Goal: Information Seeking & Learning: Learn about a topic

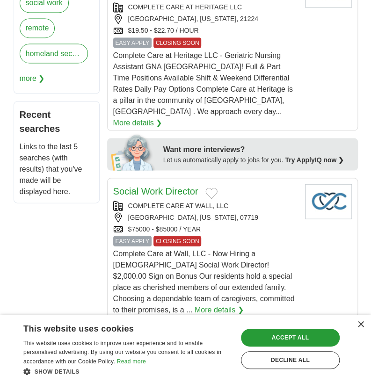
scroll to position [515, 0]
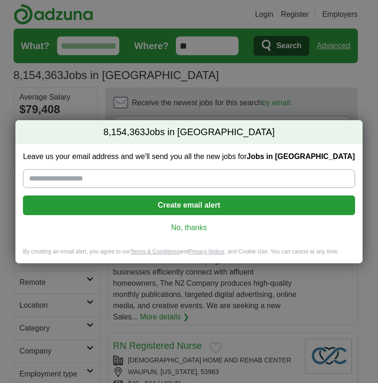
click at [366, 108] on div "8,154,363 Jobs in US Leave us your email address and we'll send you all the new…" at bounding box center [189, 191] width 378 height 383
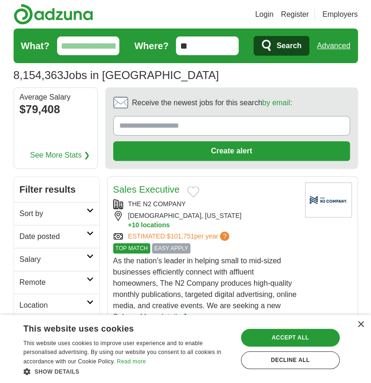
scroll to position [47, 0]
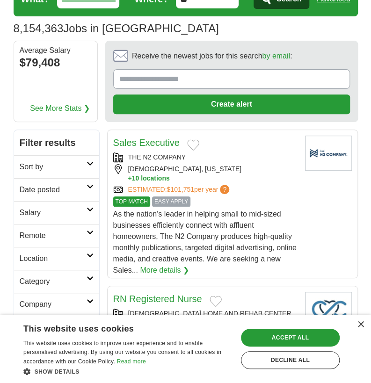
click at [87, 253] on icon at bounding box center [90, 255] width 7 height 5
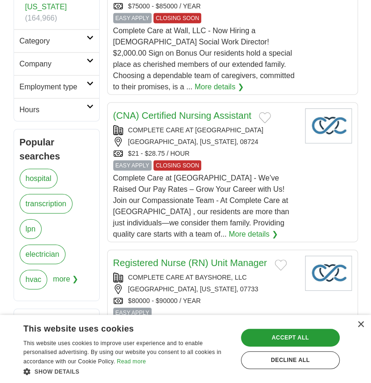
scroll to position [749, 0]
